Goal: Information Seeking & Learning: Learn about a topic

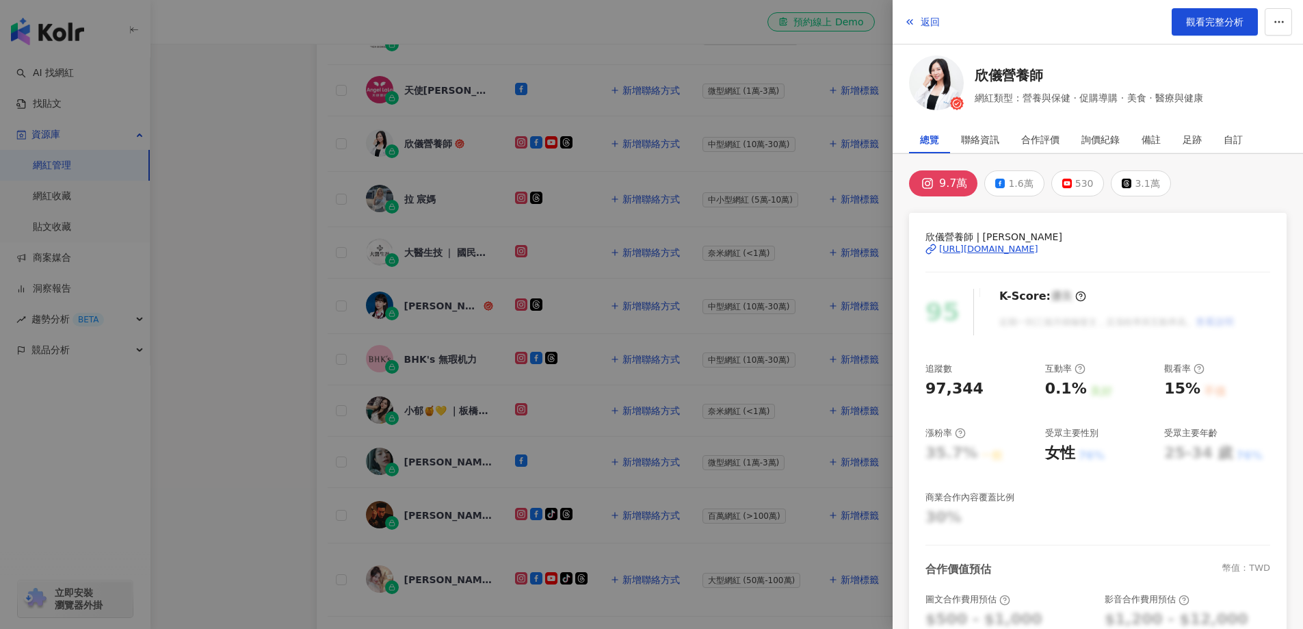
click at [234, 90] on div at bounding box center [651, 314] width 1303 height 629
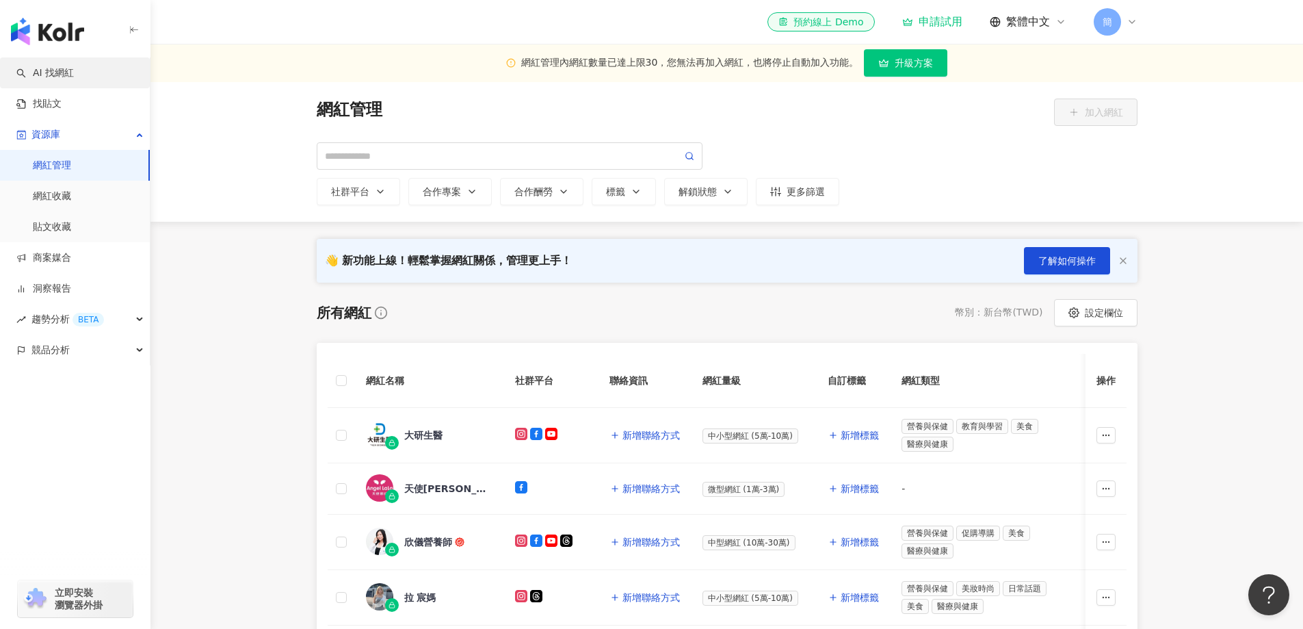
click at [74, 73] on link "AI 找網紅" at bounding box center [44, 73] width 57 height 14
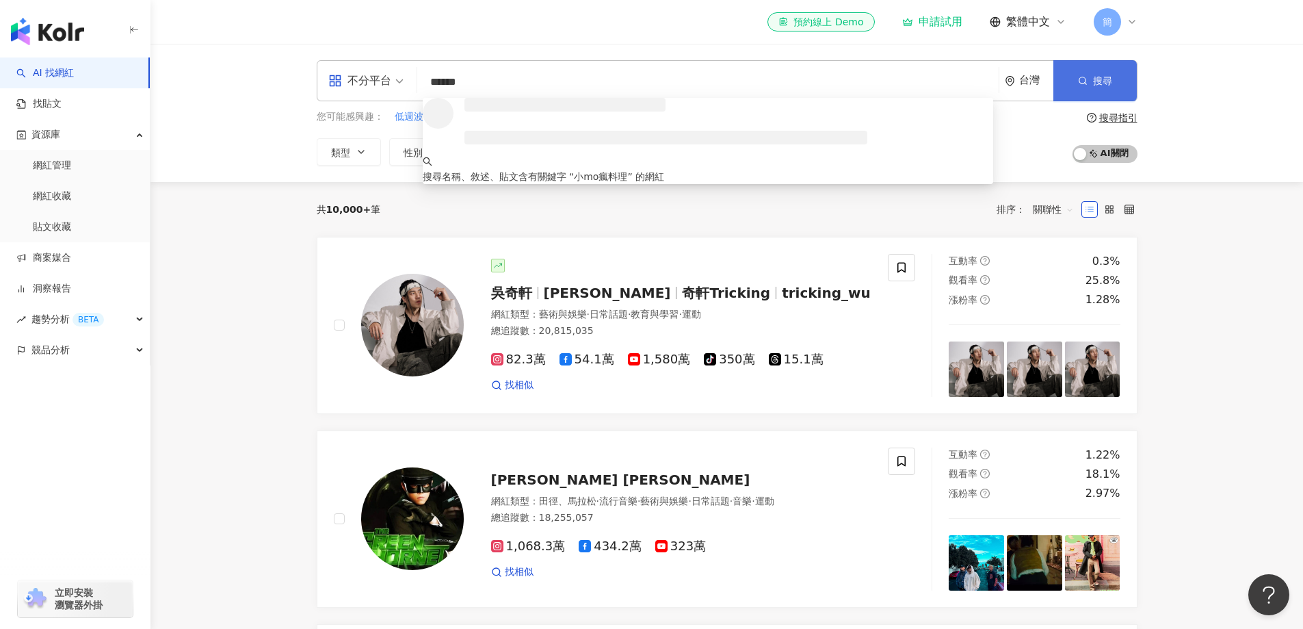
type input "******"
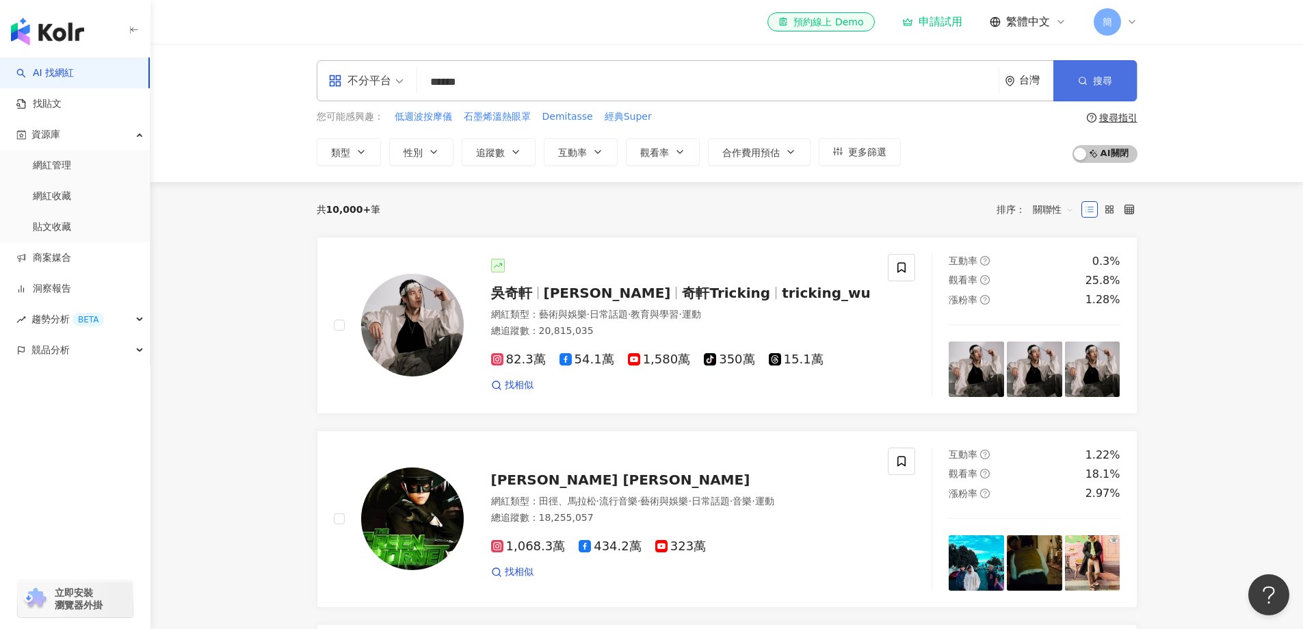
click at [1104, 91] on button "搜尋" at bounding box center [1095, 80] width 83 height 41
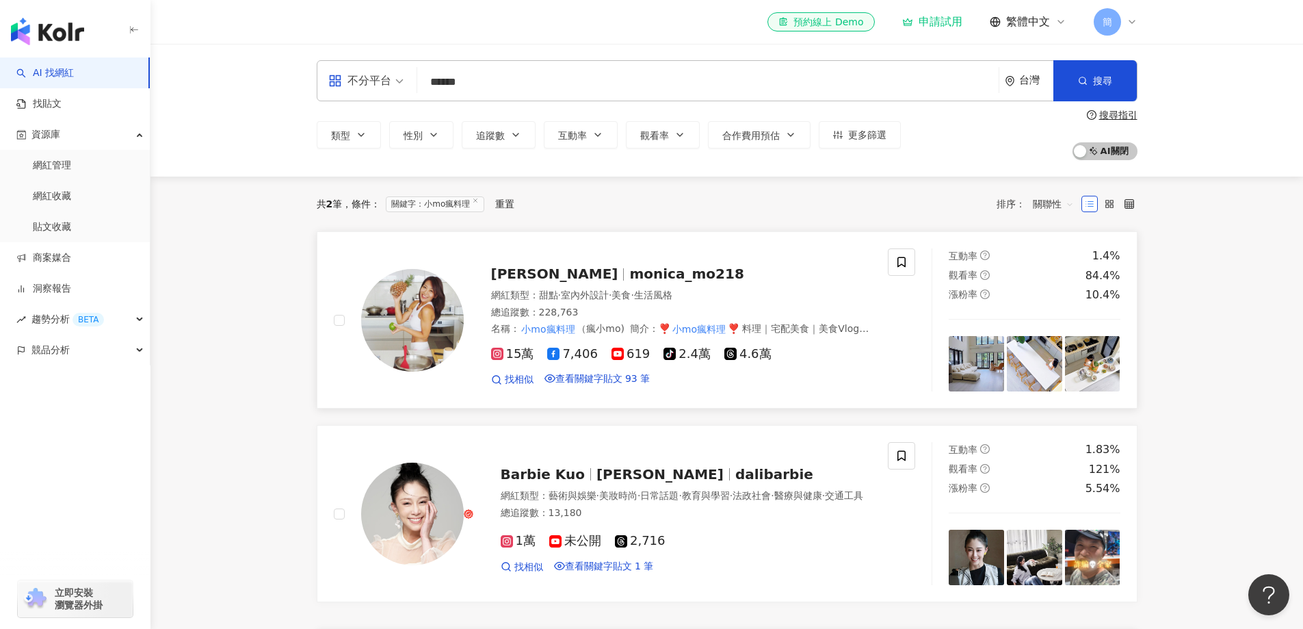
click at [546, 280] on span "[PERSON_NAME]" at bounding box center [554, 273] width 127 height 16
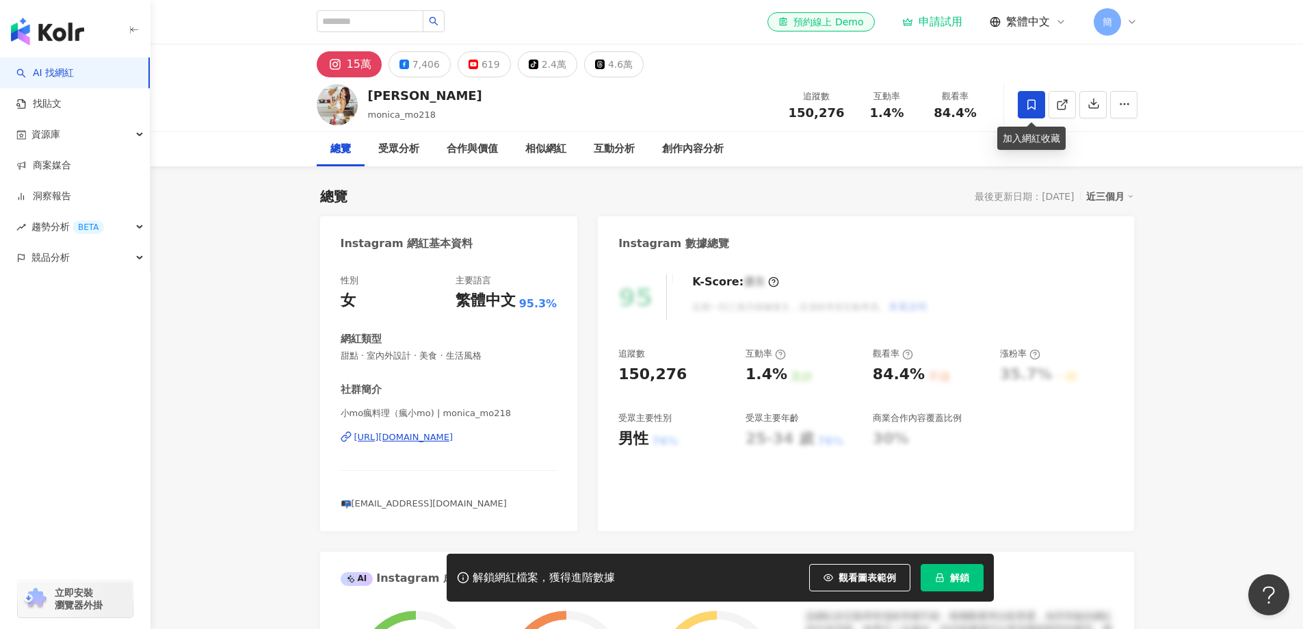
click at [1029, 104] on icon at bounding box center [1032, 105] width 12 height 12
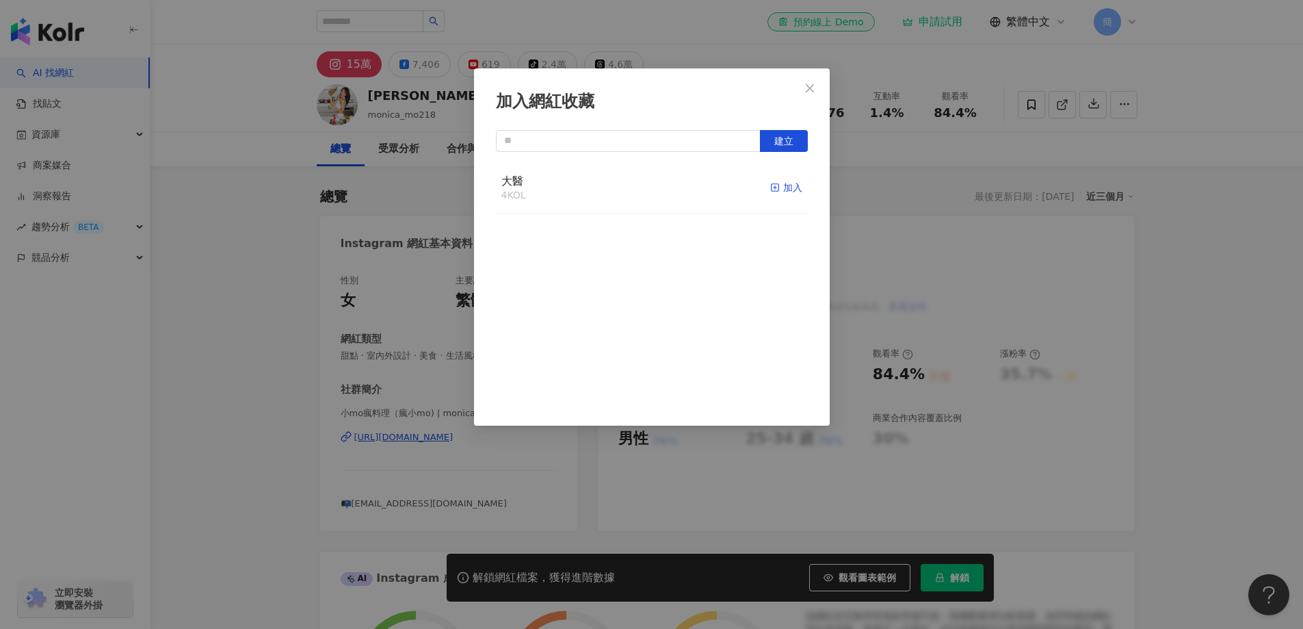
click at [779, 189] on div "加入" at bounding box center [786, 187] width 32 height 15
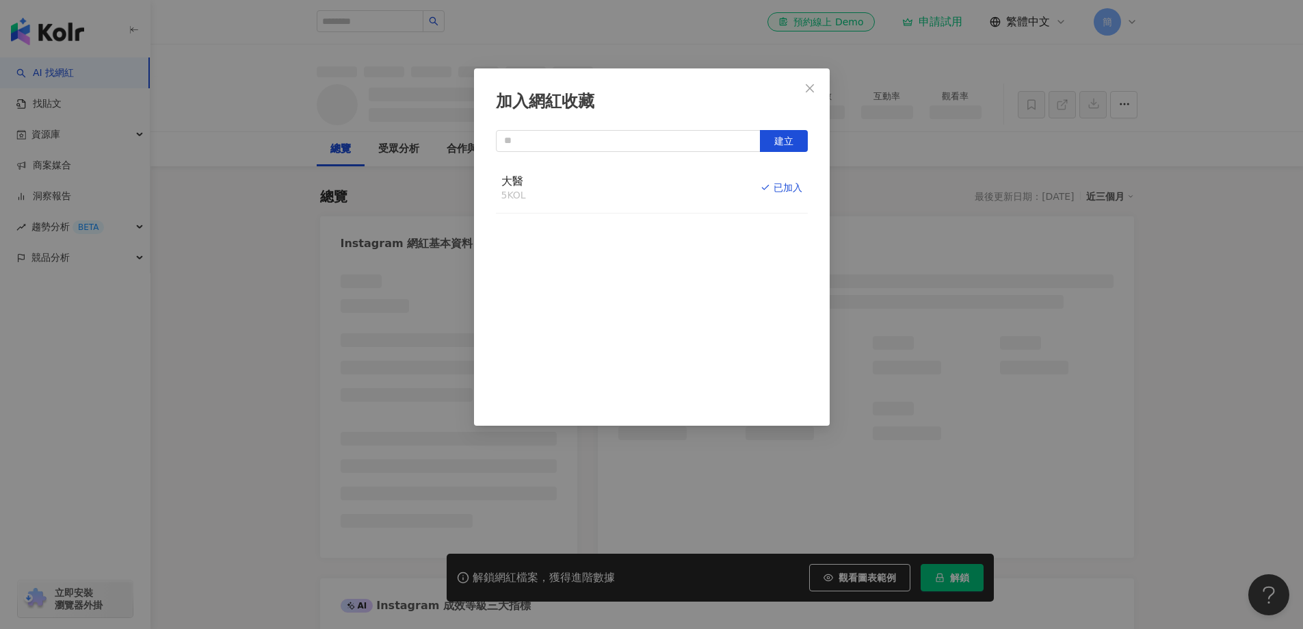
click at [810, 90] on icon "close" at bounding box center [810, 88] width 11 height 11
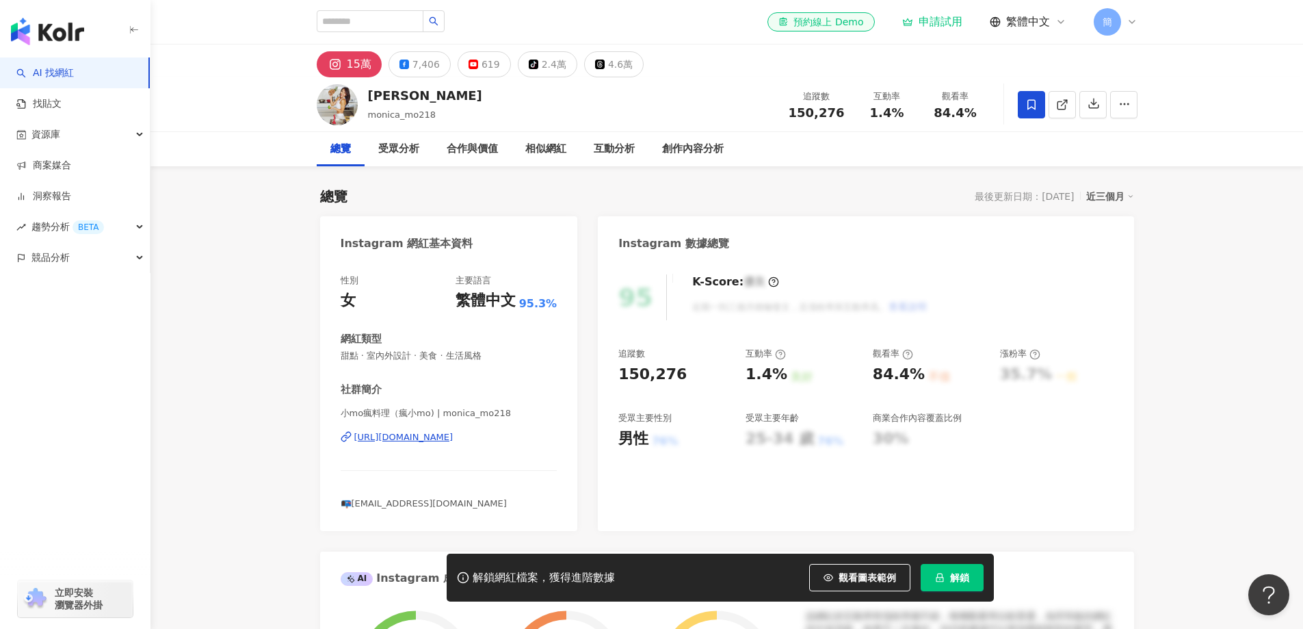
click at [1170, 53] on div "15萬 7,406 619 tiktok-icon 2.4萬 4.6萬" at bounding box center [727, 60] width 1153 height 33
click at [1188, 90] on div "Monica 小Mo monica_mo218 追蹤數 150,276 互動率 1.4% 觀看率 84.4%" at bounding box center [727, 104] width 1153 height 55
click at [424, 68] on div "7,406" at bounding box center [426, 64] width 27 height 19
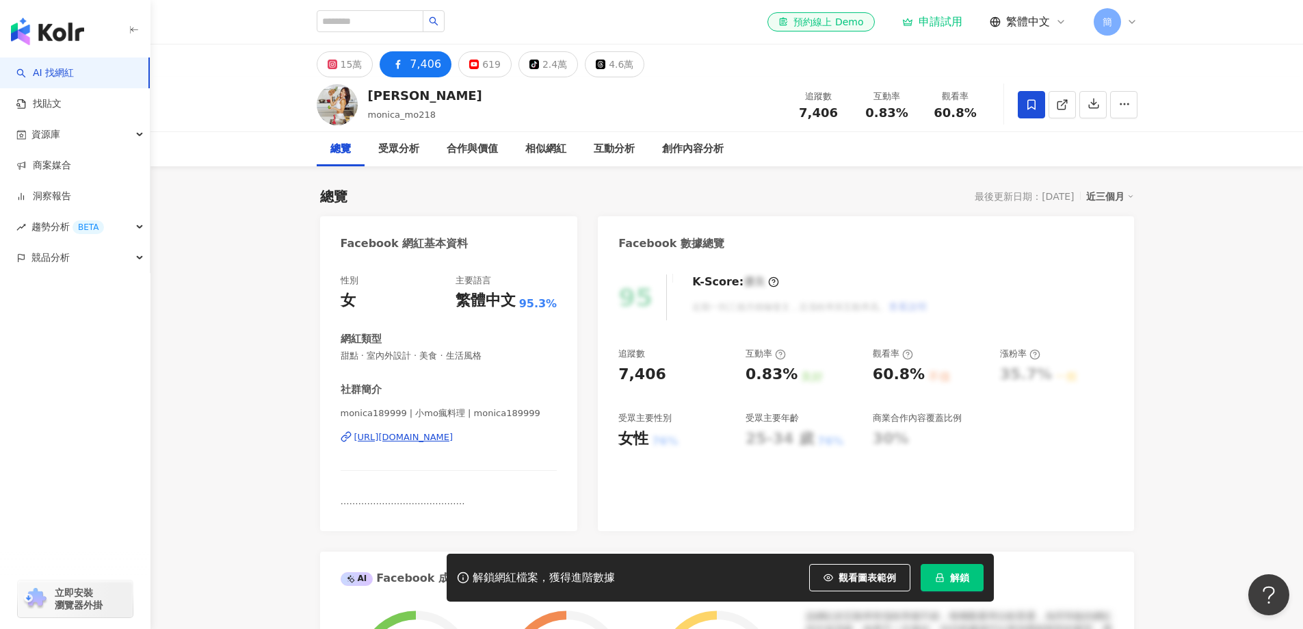
click at [454, 436] on div "https://www.facebook.com/109364980518794" at bounding box center [403, 437] width 99 height 12
